Goal: Find specific page/section: Find specific page/section

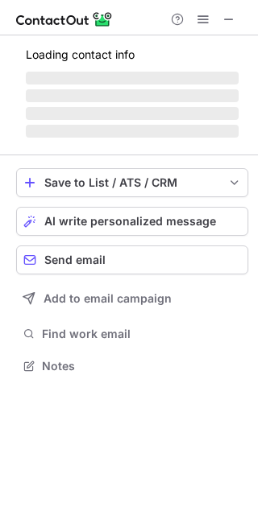
scroll to position [350, 258]
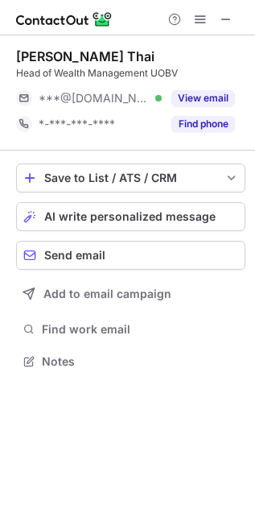
scroll to position [350, 255]
click at [229, 17] on span at bounding box center [226, 19] width 13 height 13
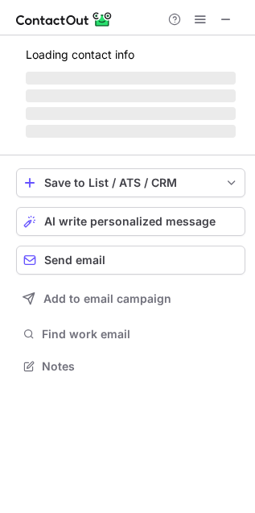
scroll to position [350, 255]
